Goal: Task Accomplishment & Management: Use online tool/utility

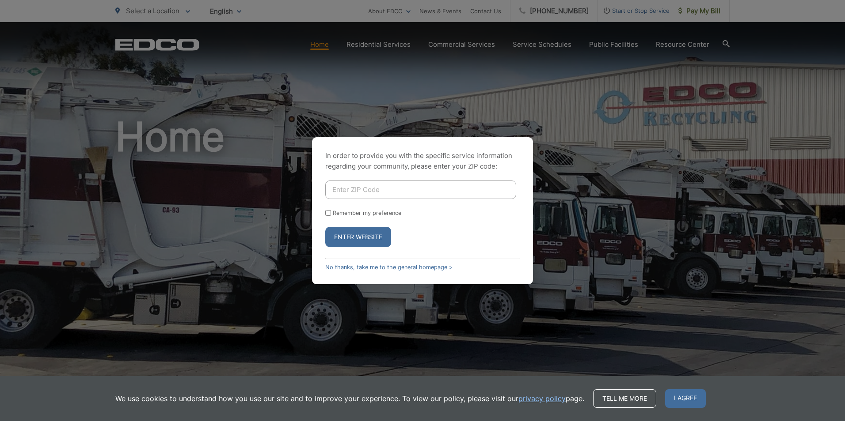
drag, startPoint x: 427, startPoint y: 267, endPoint x: 426, endPoint y: 256, distance: 10.6
click at [427, 267] on link "No thanks, take me to the general homepage >" at bounding box center [388, 267] width 127 height 7
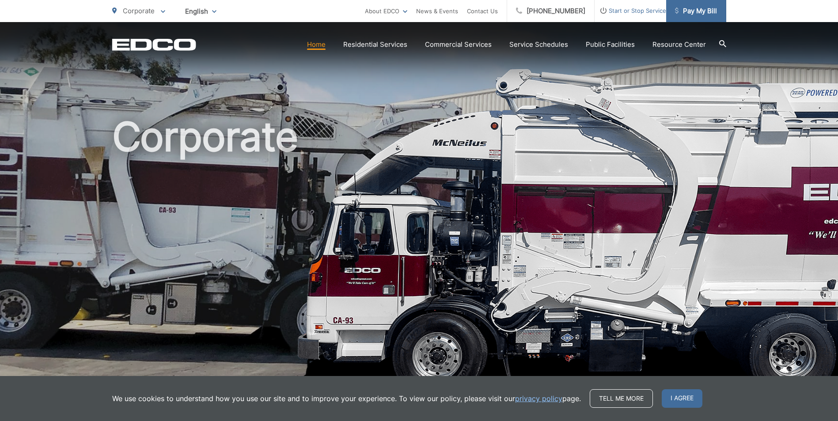
click at [713, 9] on span "Pay My Bill" at bounding box center [696, 11] width 42 height 11
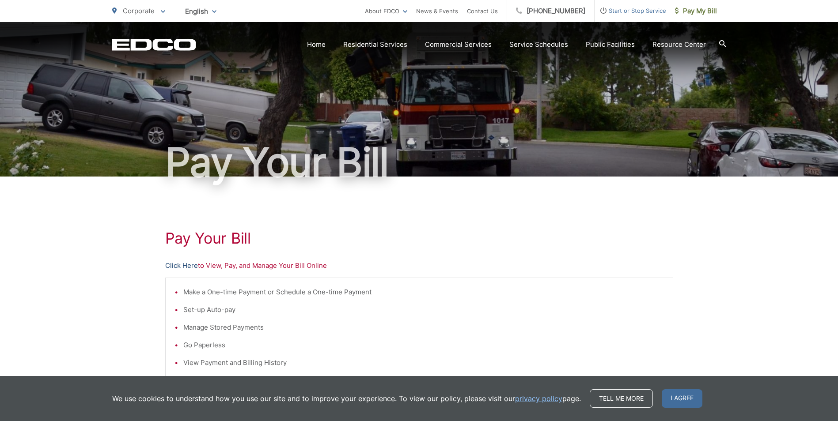
click at [187, 266] on link "Click Here" at bounding box center [181, 266] width 33 height 11
